Goal: Information Seeking & Learning: Learn about a topic

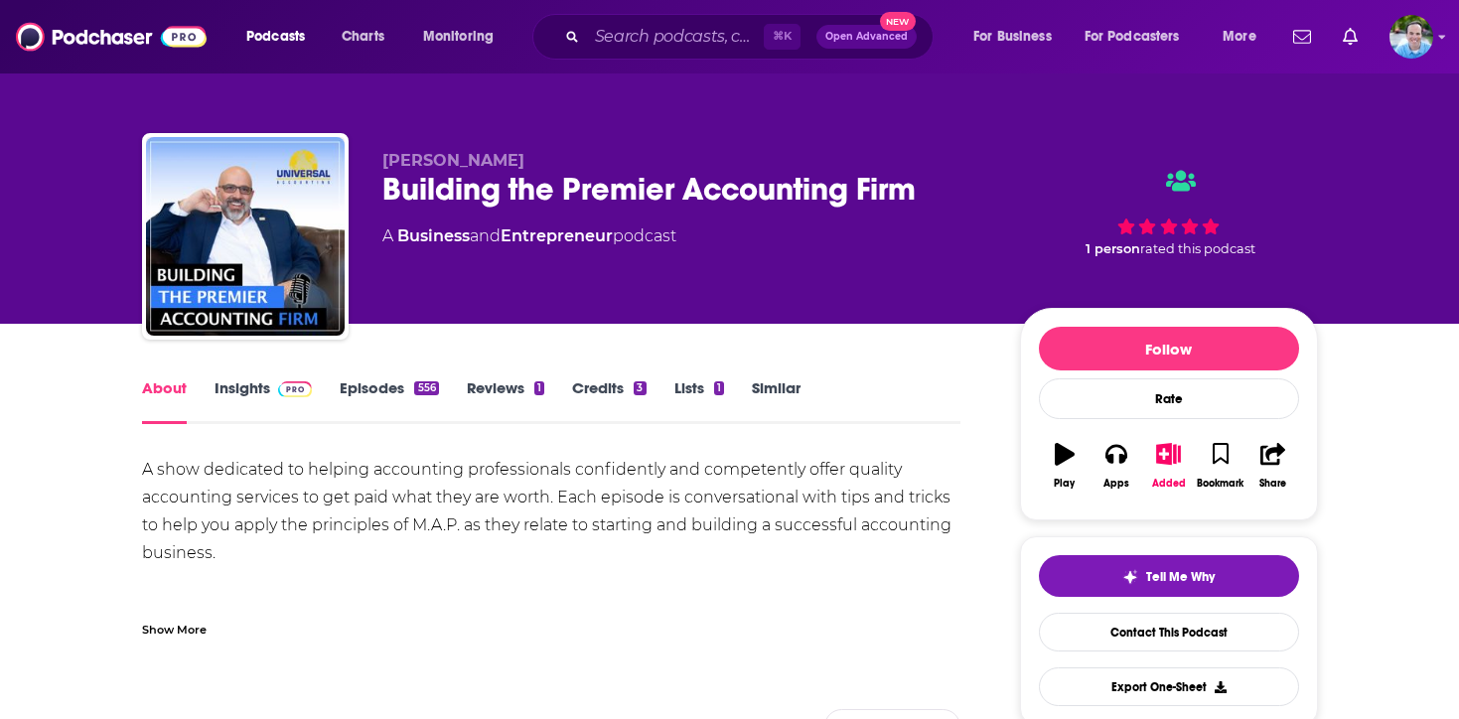
click at [250, 385] on link "Insights" at bounding box center [263, 401] width 98 height 46
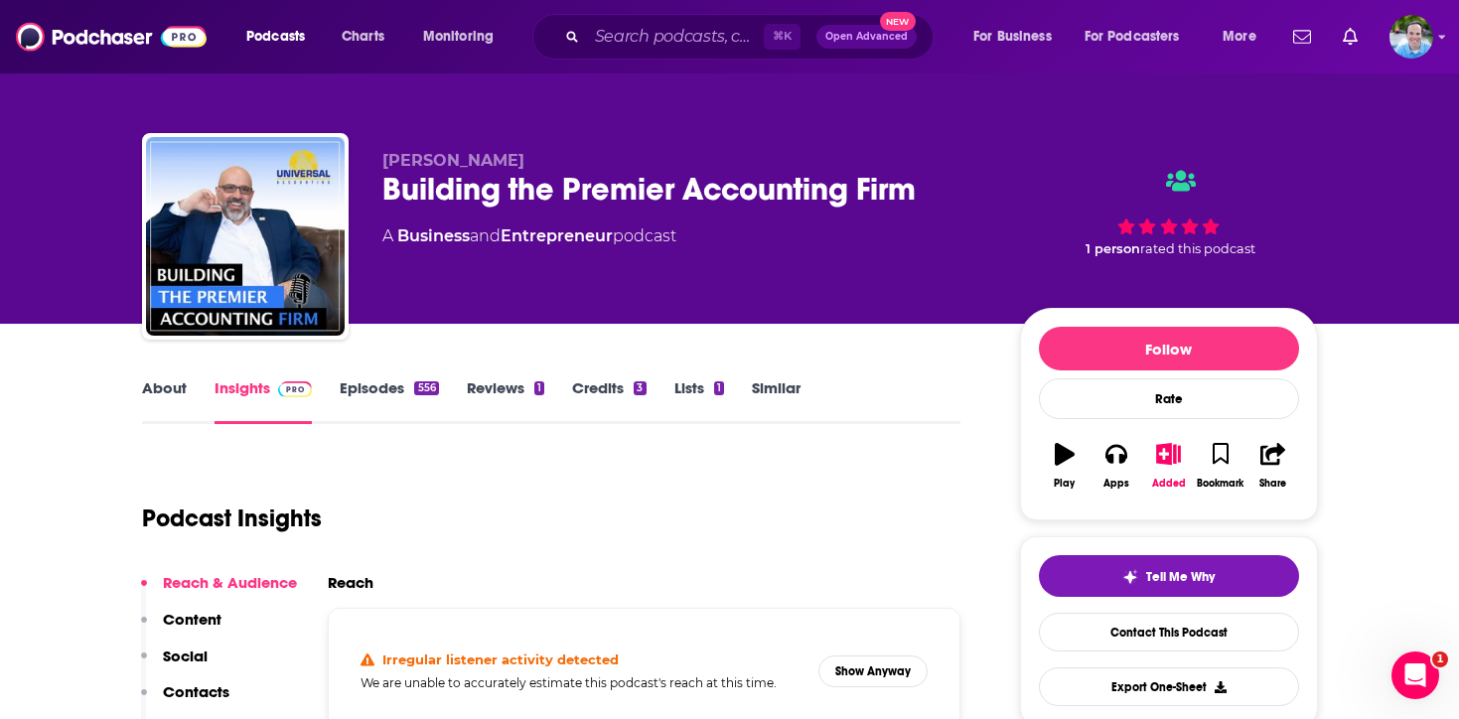
click at [379, 390] on link "Episodes 556" at bounding box center [389, 401] width 98 height 46
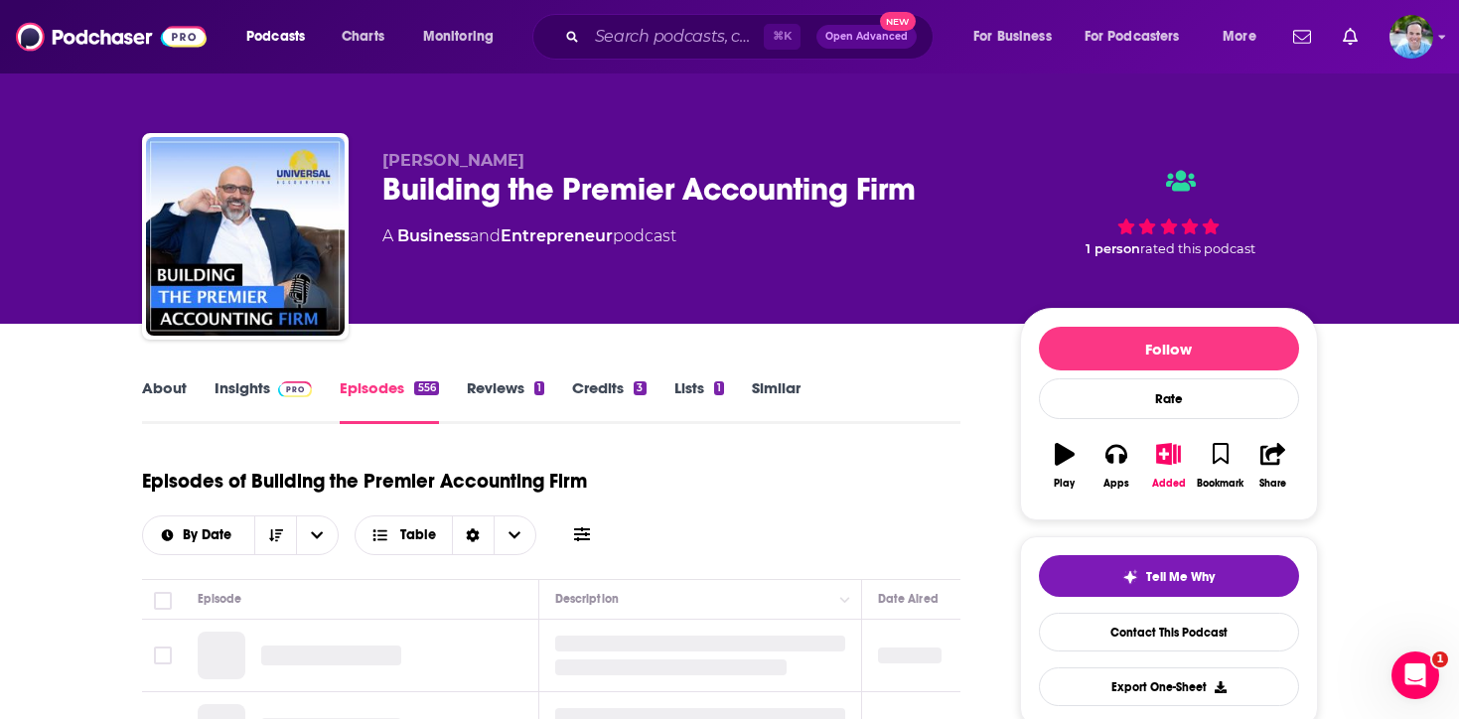
click at [160, 384] on link "About" at bounding box center [164, 401] width 45 height 46
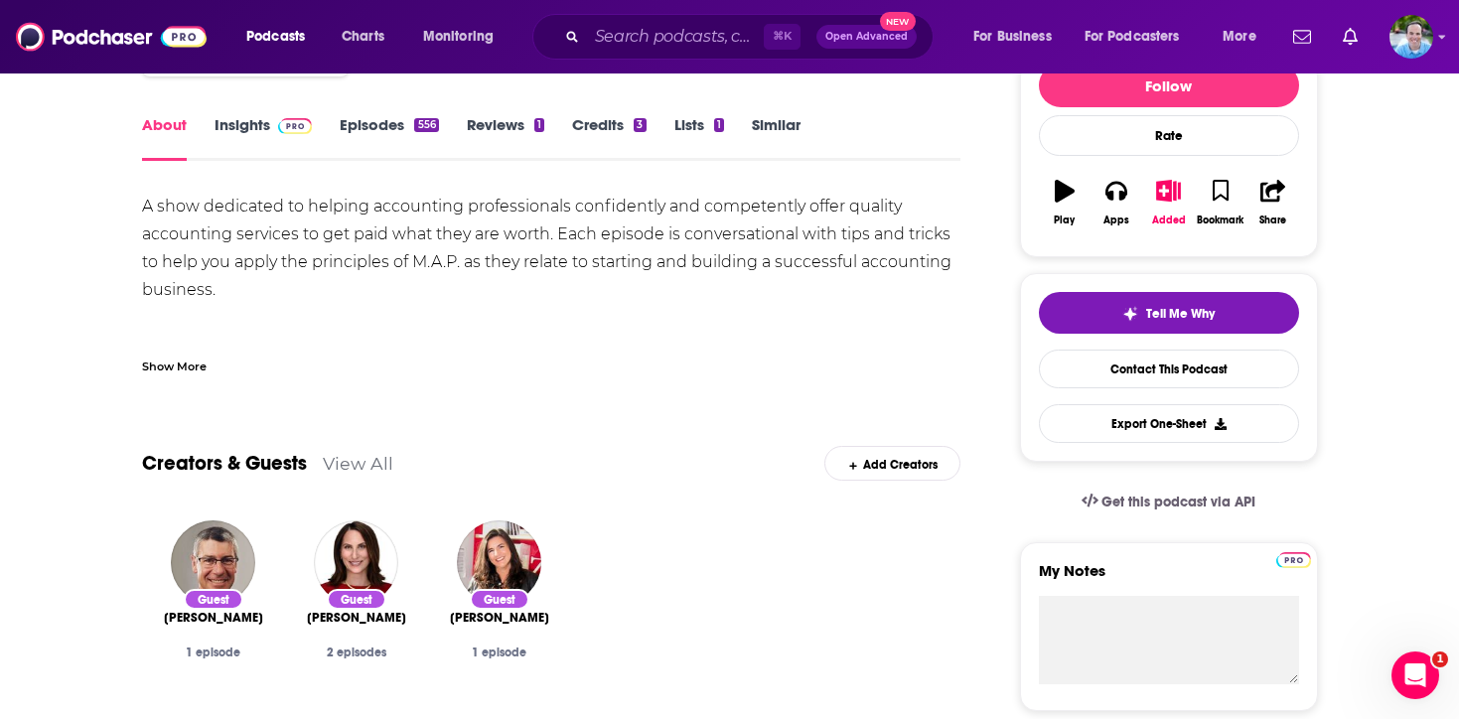
scroll to position [268, 0]
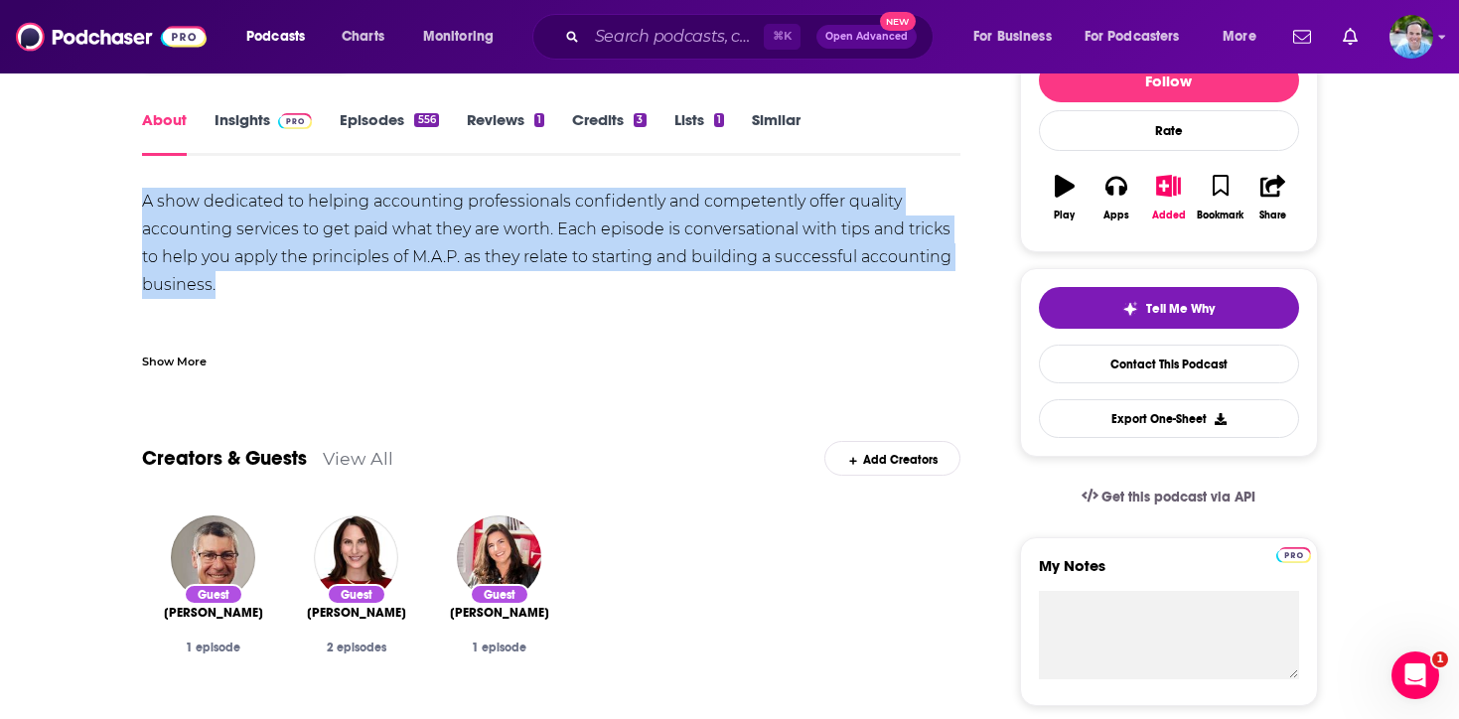
drag, startPoint x: 250, startPoint y: 291, endPoint x: 113, endPoint y: 206, distance: 161.5
copy div "A show dedicated to helping accounting professionals confidently and competentl…"
